Goal: Task Accomplishment & Management: Manage account settings

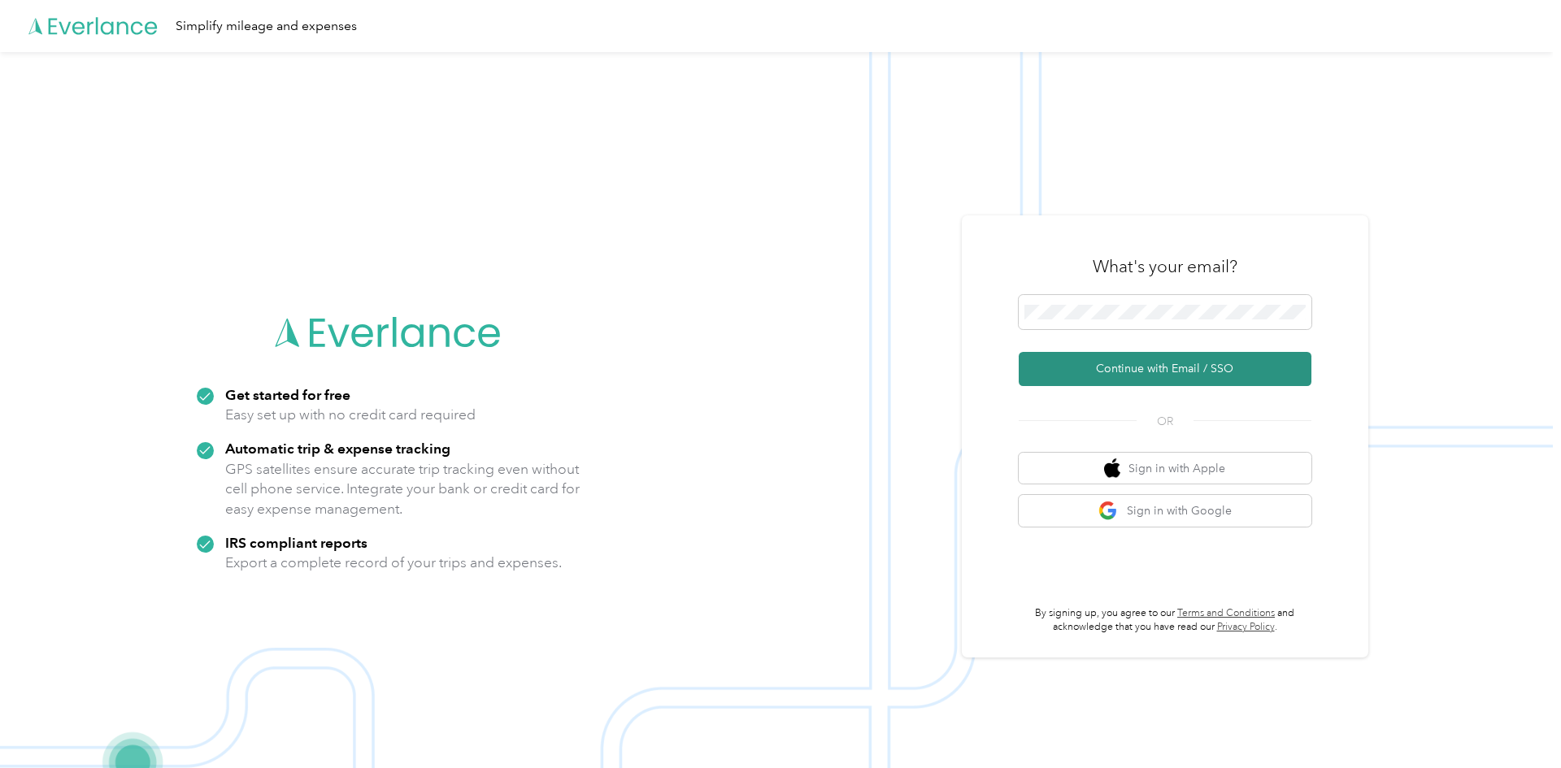
click at [1187, 363] on button "Continue with Email / SSO" at bounding box center [1165, 369] width 293 height 34
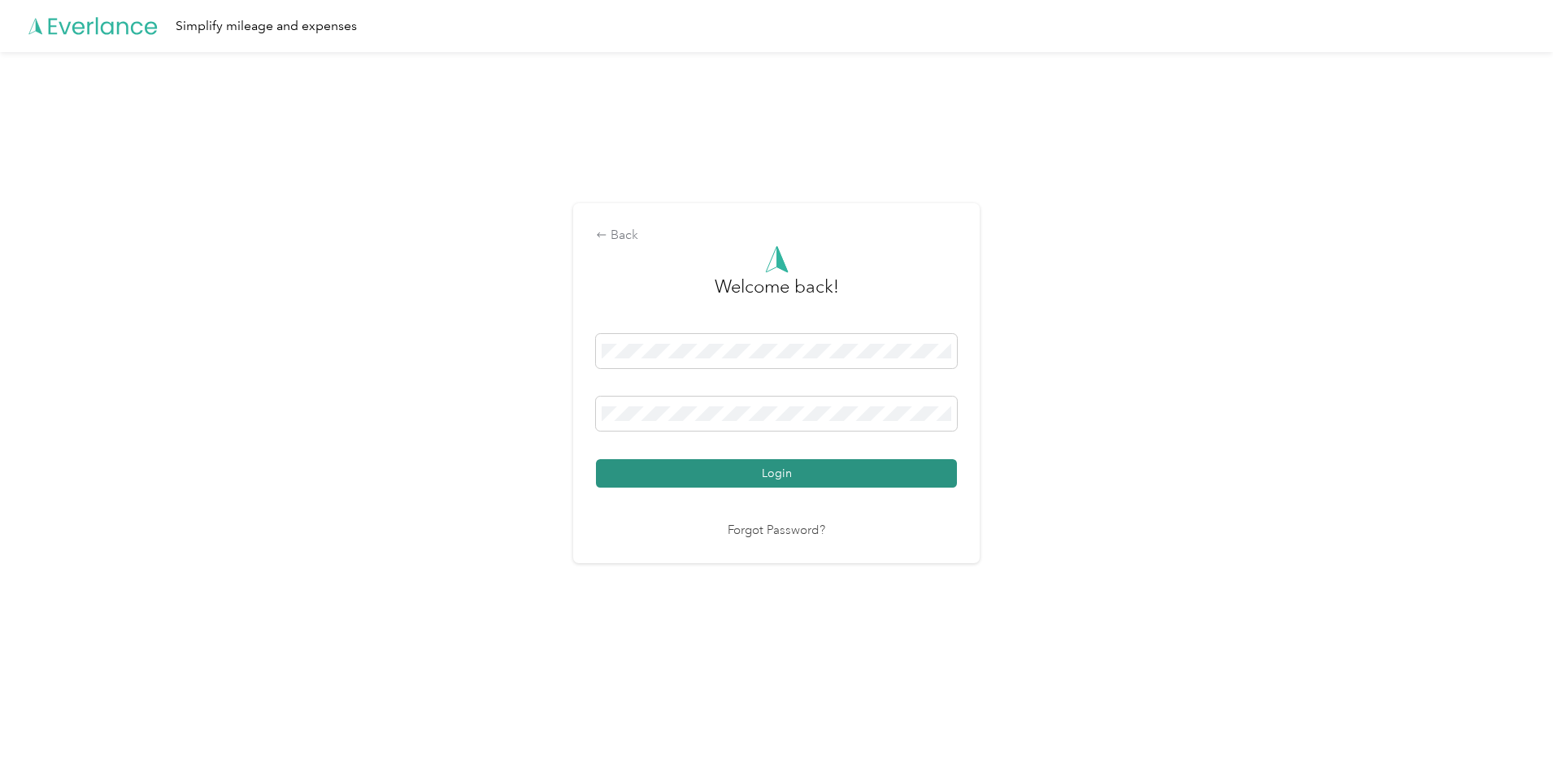
click at [726, 476] on button "Login" at bounding box center [776, 473] width 361 height 28
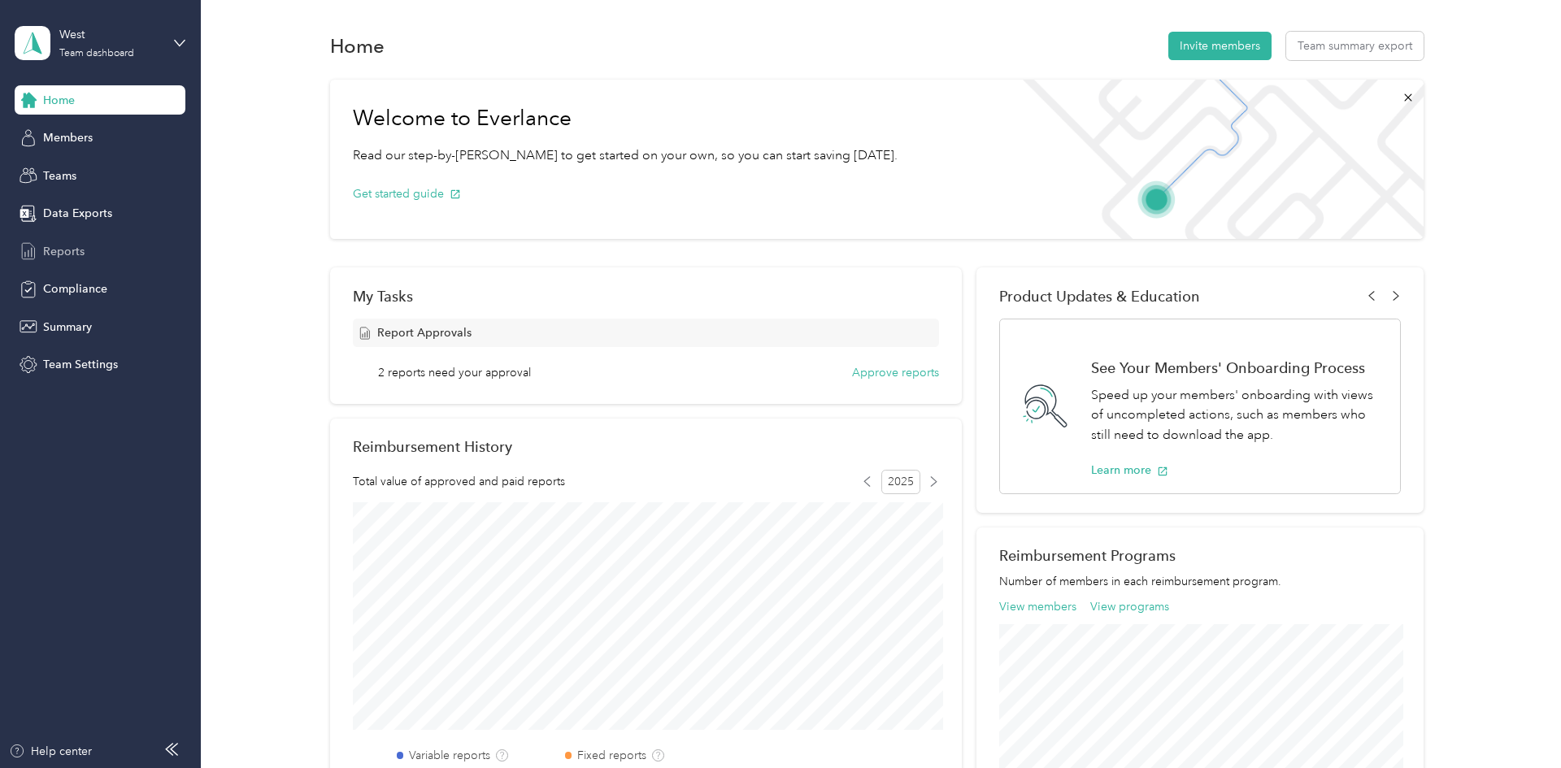
click at [72, 251] on span "Reports" at bounding box center [63, 251] width 41 height 17
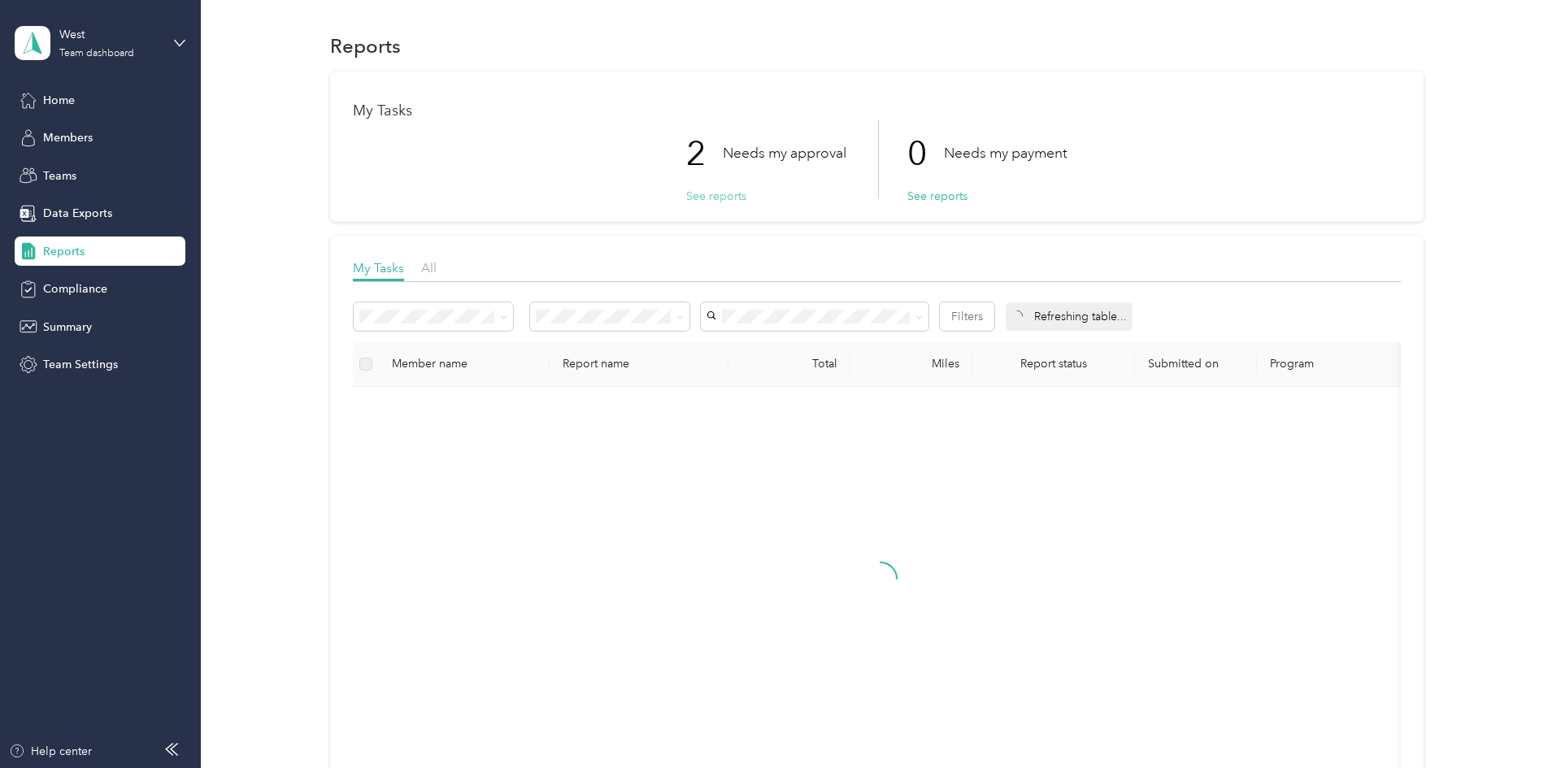
click at [720, 191] on button "See reports" at bounding box center [716, 196] width 60 height 17
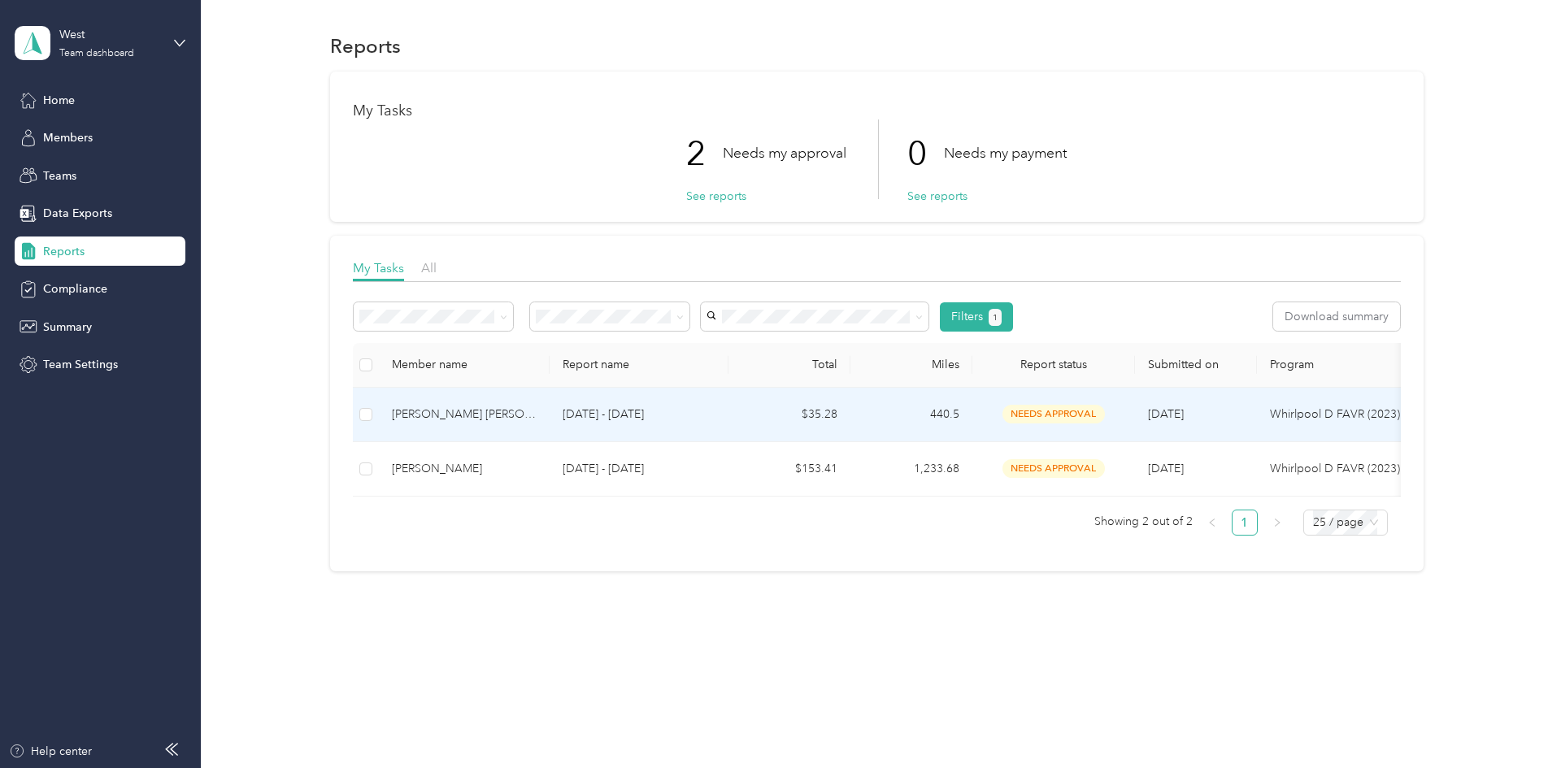
click at [577, 415] on p "[DATE] - [DATE]" at bounding box center [639, 415] width 153 height 18
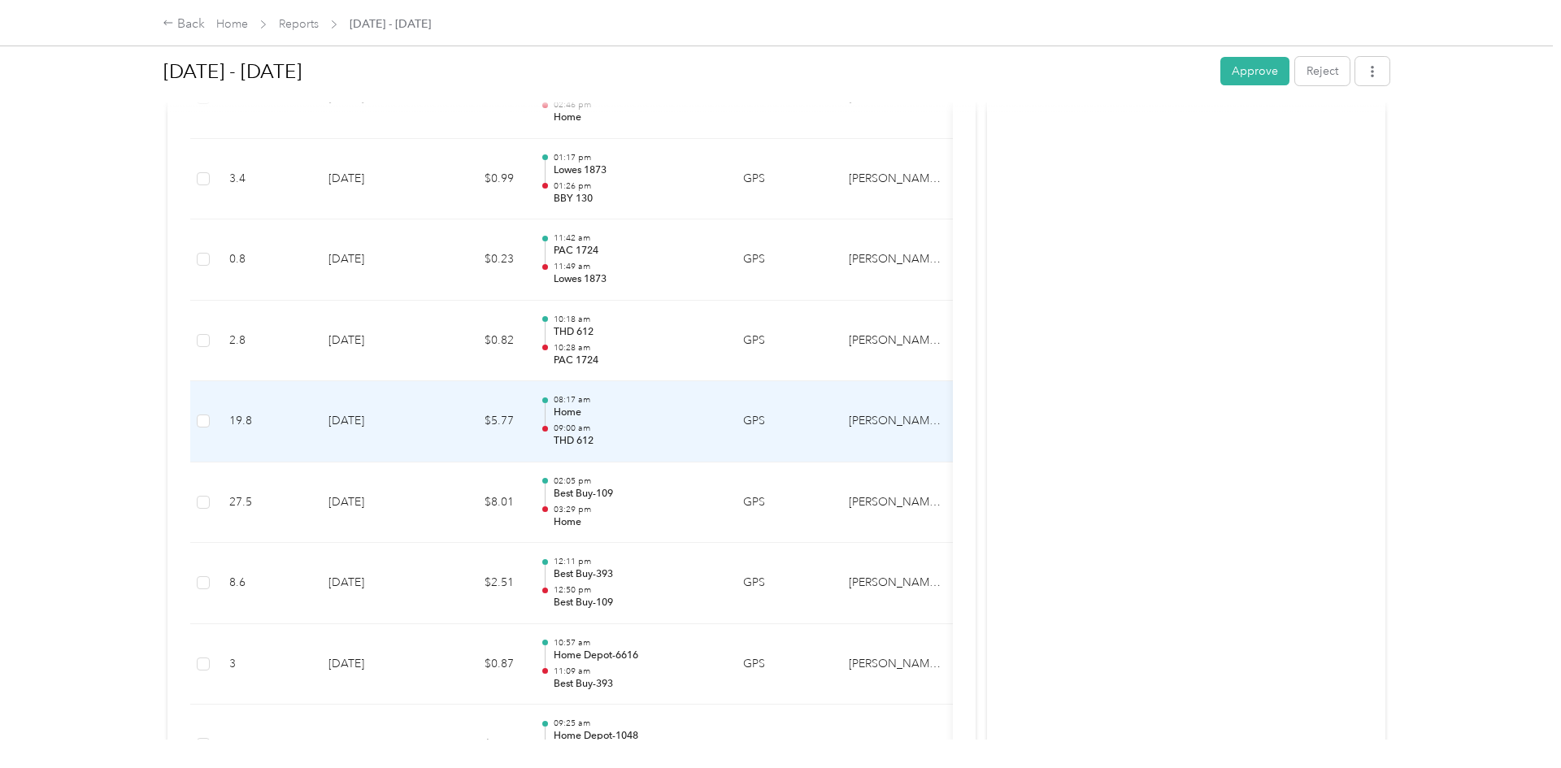
scroll to position [3030, 0]
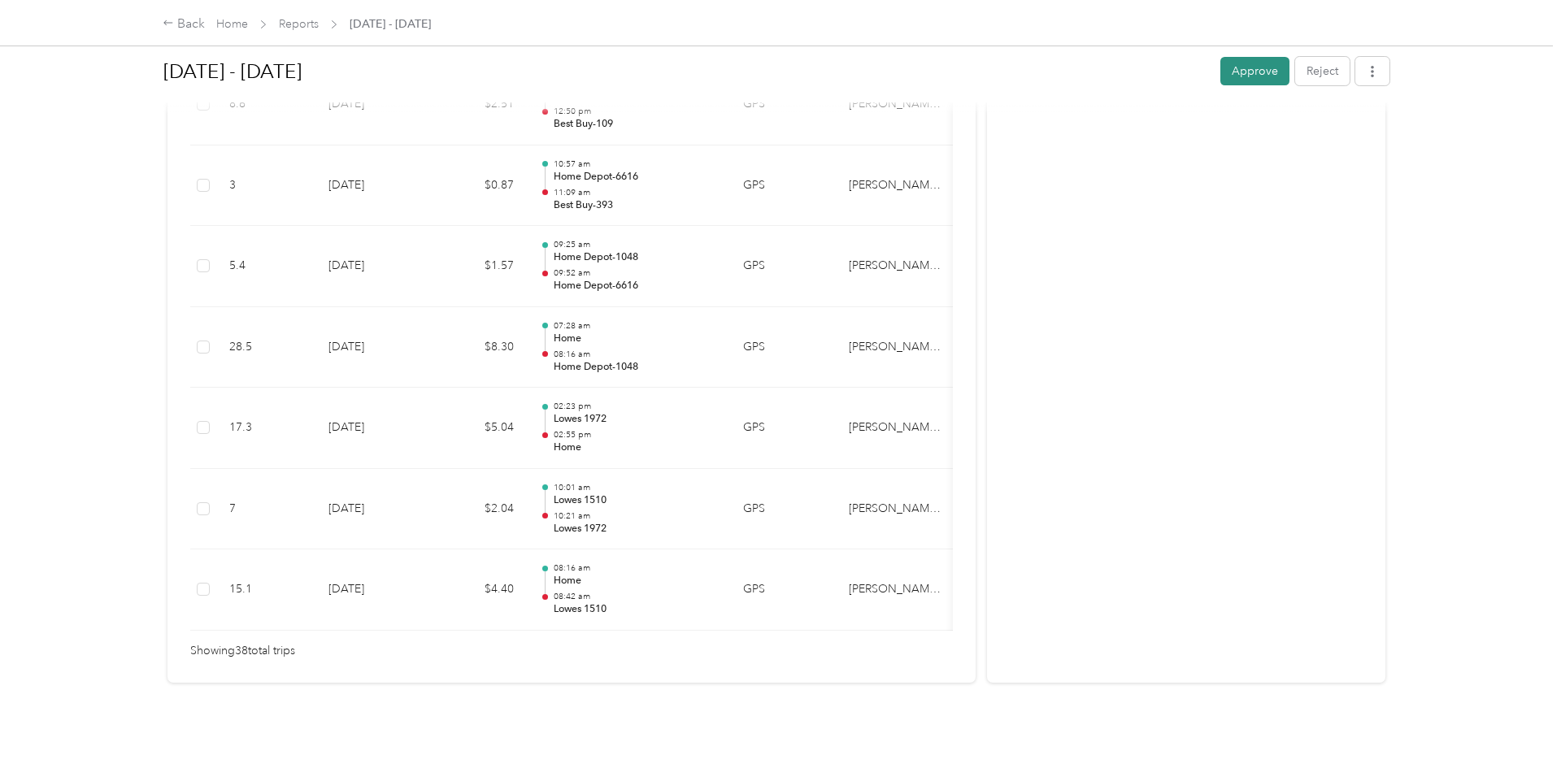
click at [1241, 62] on button "Approve" at bounding box center [1254, 71] width 69 height 28
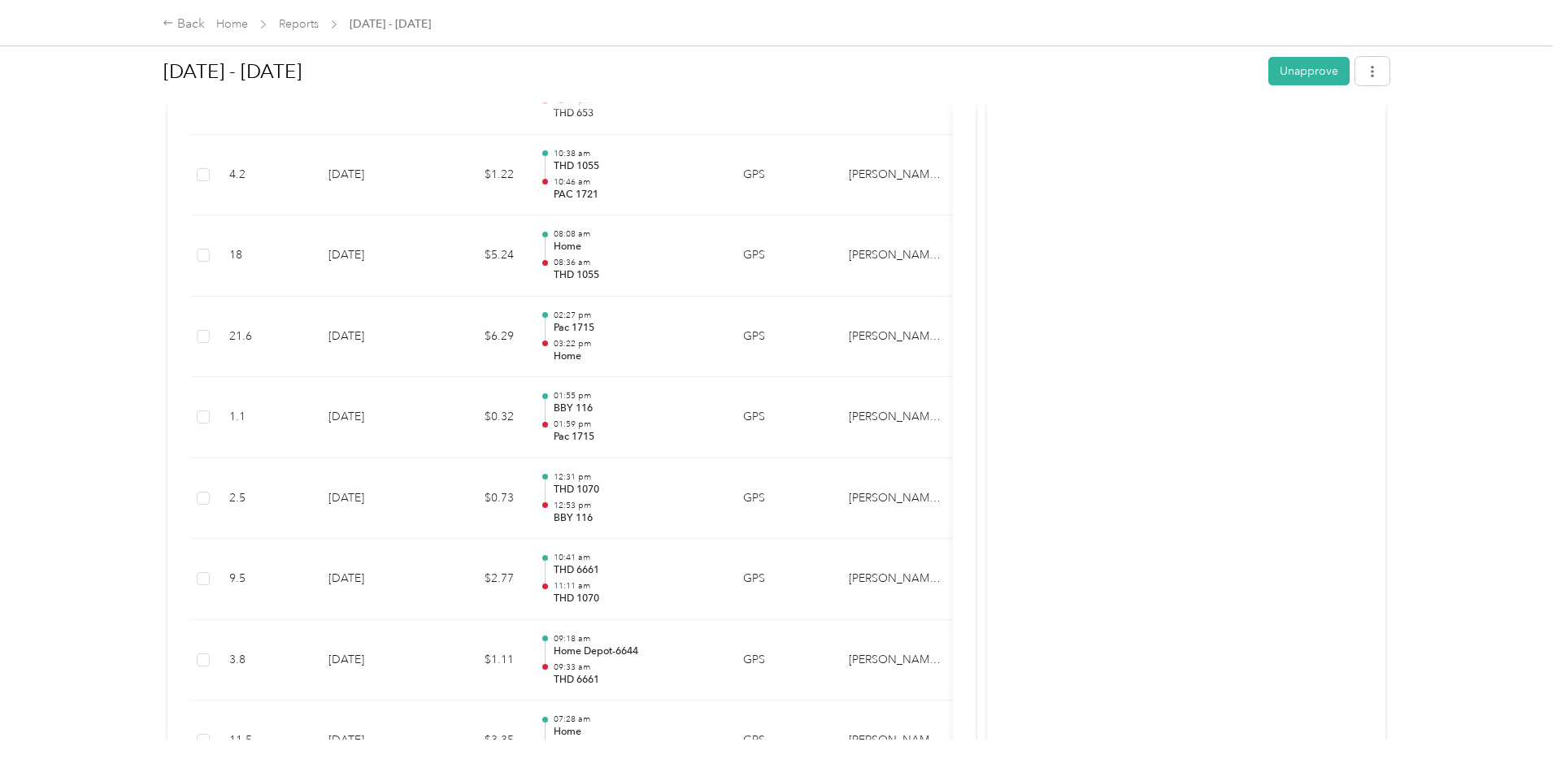
scroll to position [0, 0]
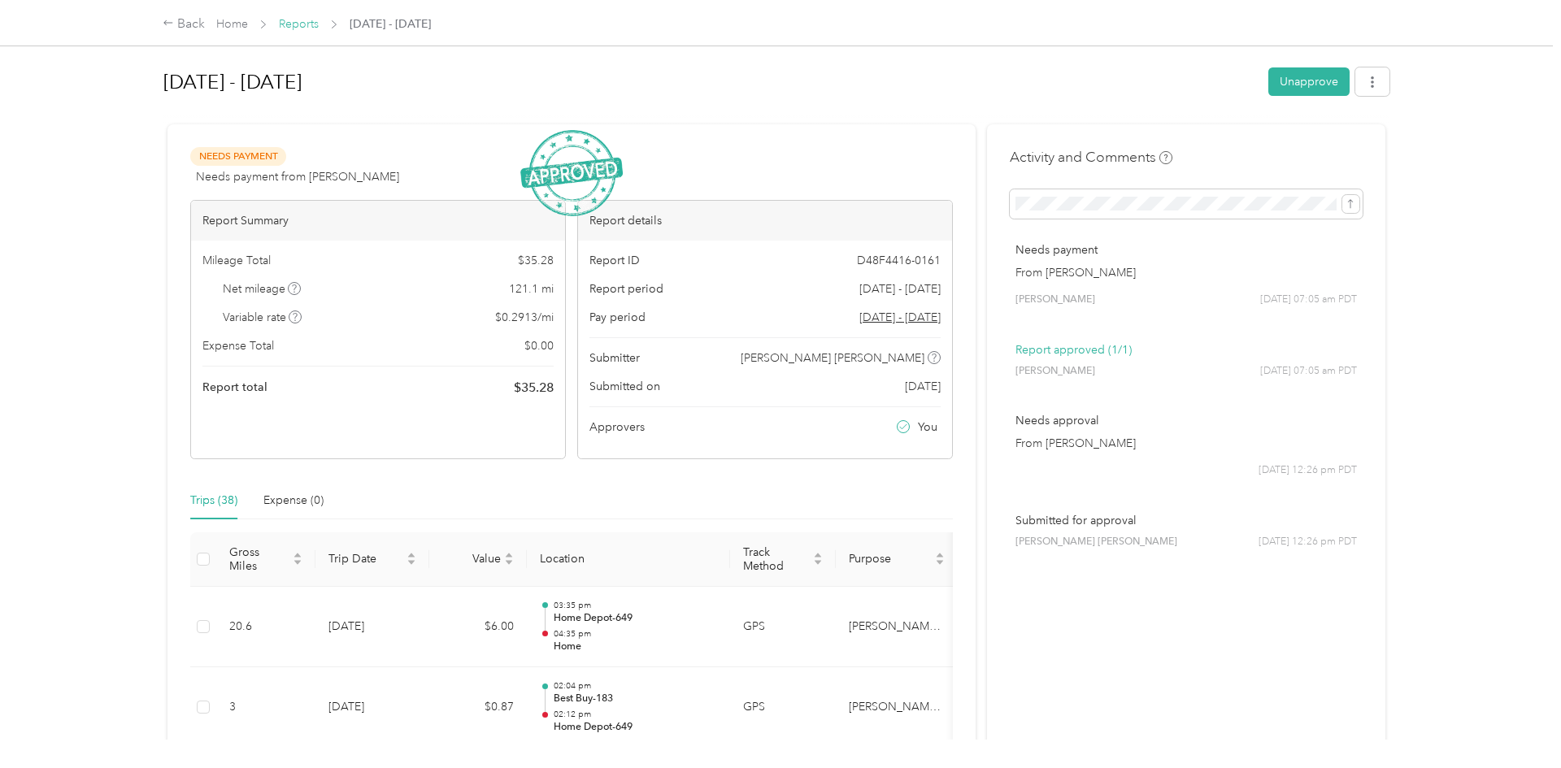
click at [306, 23] on link "Reports" at bounding box center [299, 24] width 40 height 14
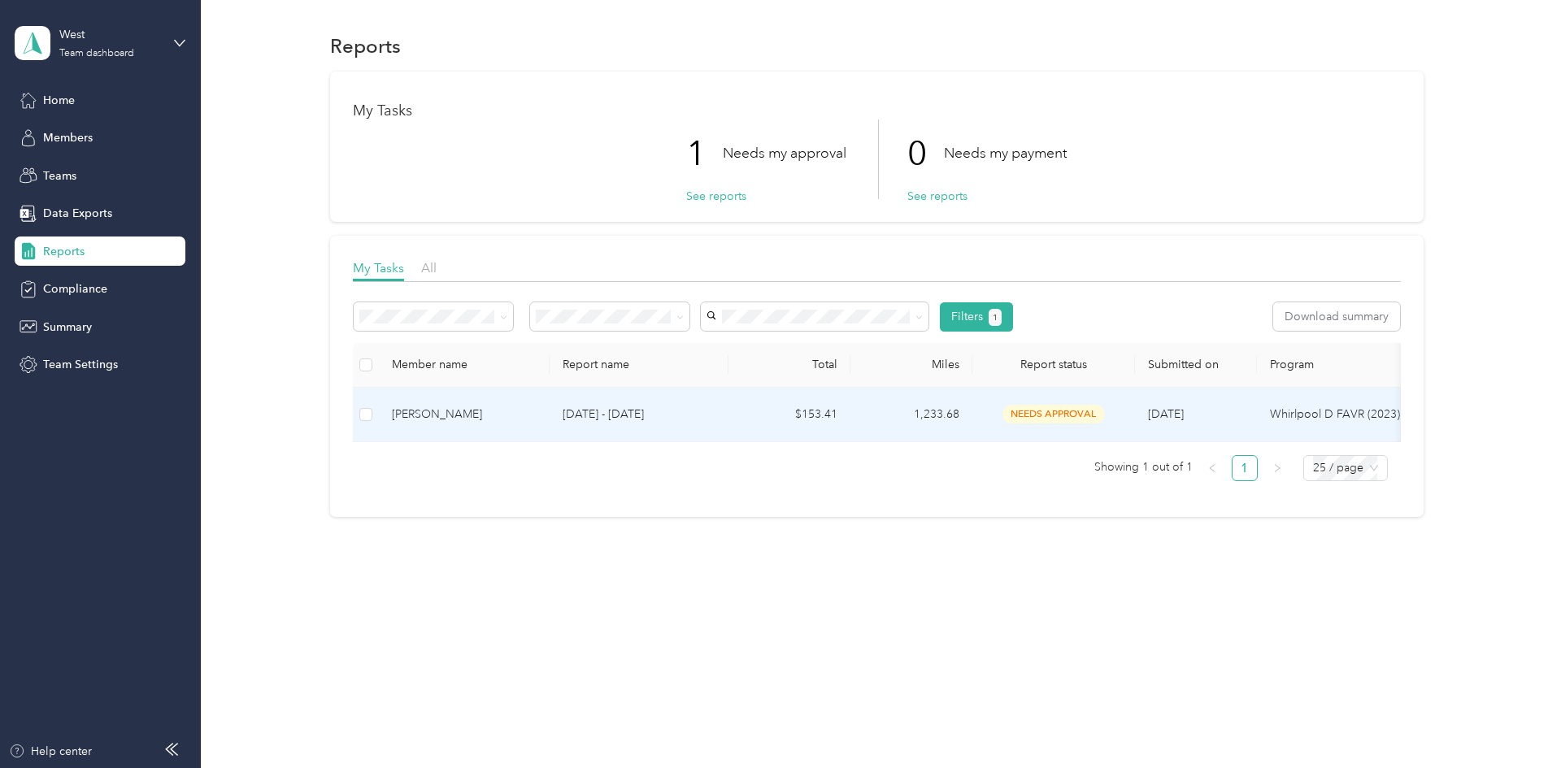
click at [719, 408] on td "[DATE] - [DATE]" at bounding box center [638, 415] width 179 height 54
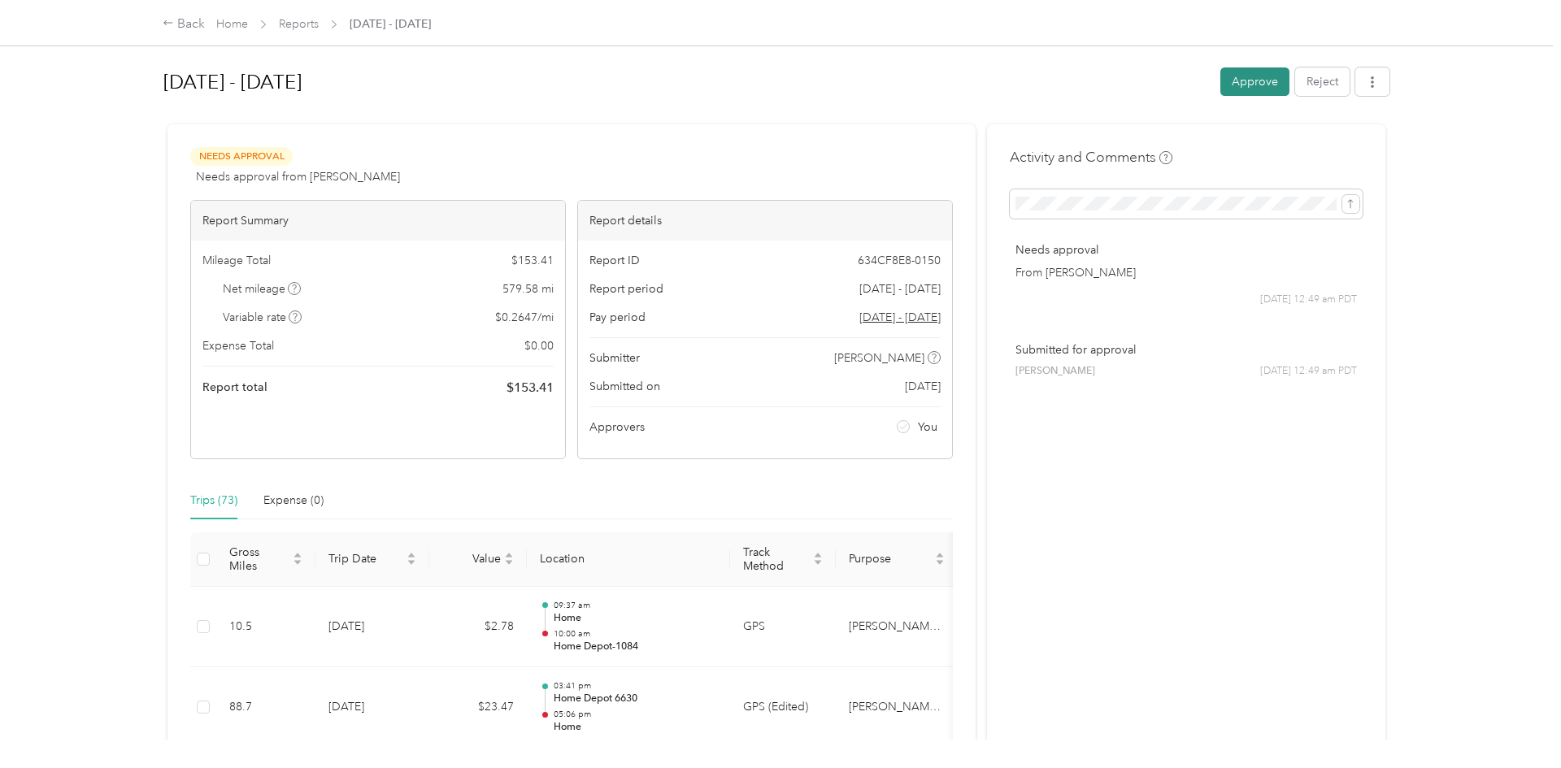
click at [1256, 81] on button "Approve" at bounding box center [1254, 81] width 69 height 28
